Goal: Information Seeking & Learning: Understand process/instructions

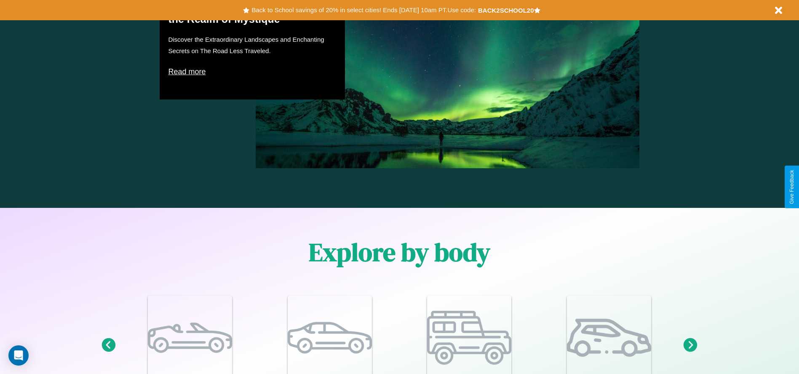
scroll to position [1208, 0]
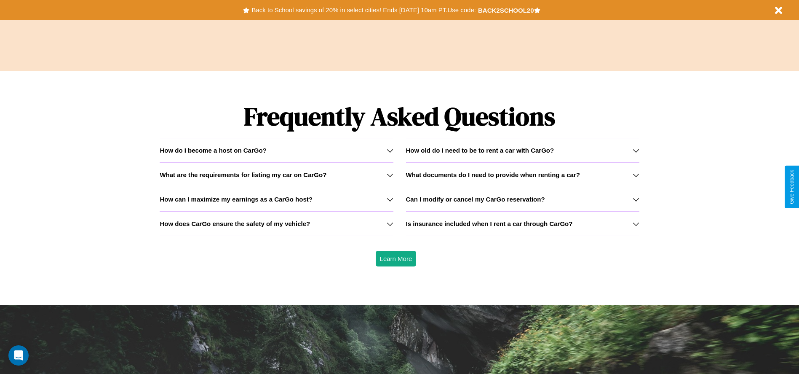
click at [390, 199] on icon at bounding box center [390, 199] width 7 height 7
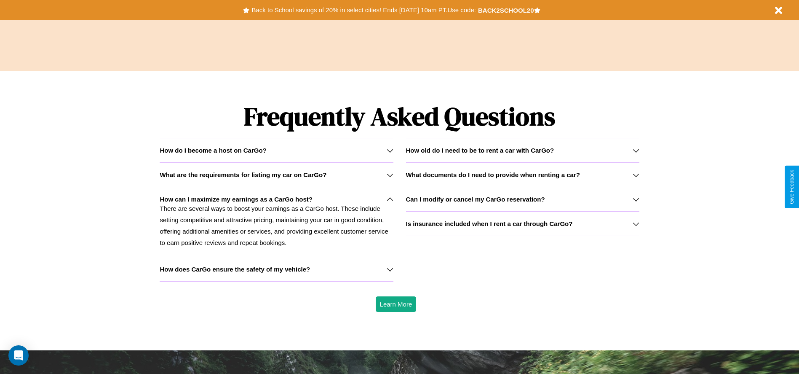
click at [390, 269] on icon at bounding box center [390, 269] width 7 height 7
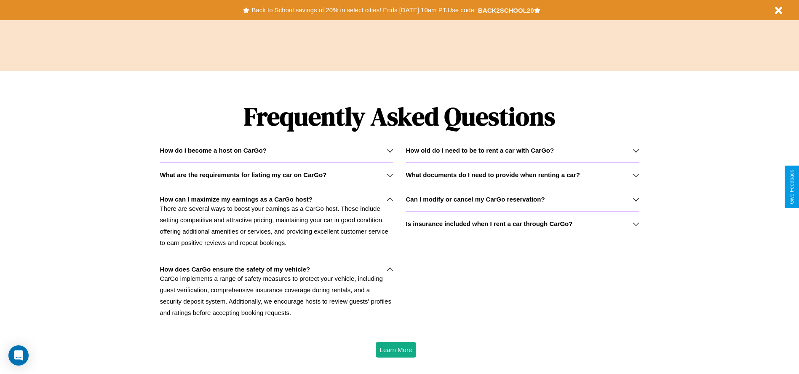
click at [522, 199] on h3 "Can I modify or cancel my CarGo reservation?" at bounding box center [475, 198] width 139 height 7
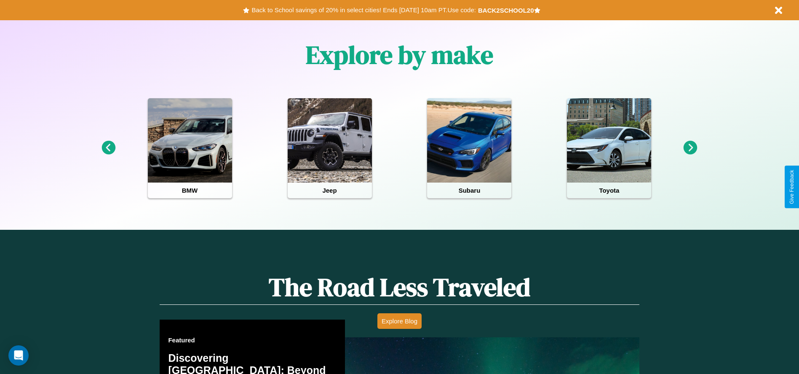
scroll to position [0, 0]
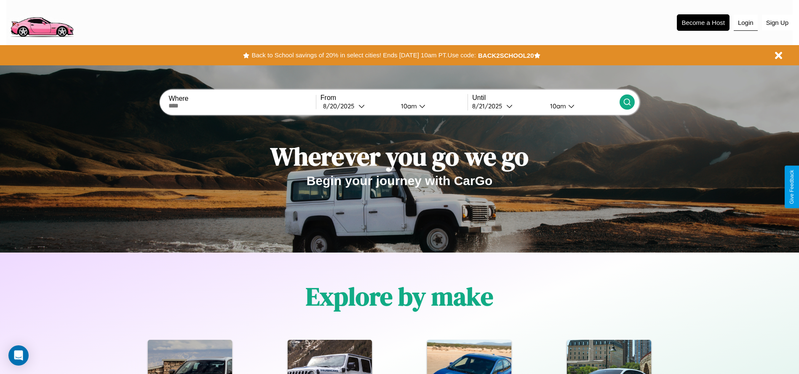
click at [746, 22] on button "Login" at bounding box center [746, 23] width 24 height 16
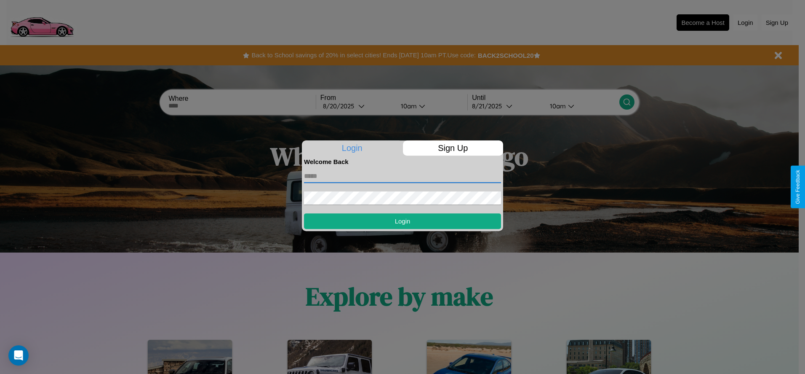
click at [403, 176] on input "text" at bounding box center [402, 175] width 197 height 13
type input "**********"
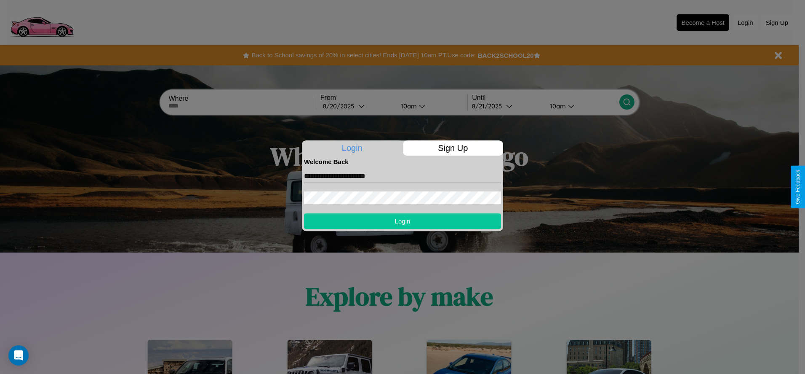
click at [403, 221] on button "Login" at bounding box center [402, 221] width 197 height 16
